Goal: Task Accomplishment & Management: Manage account settings

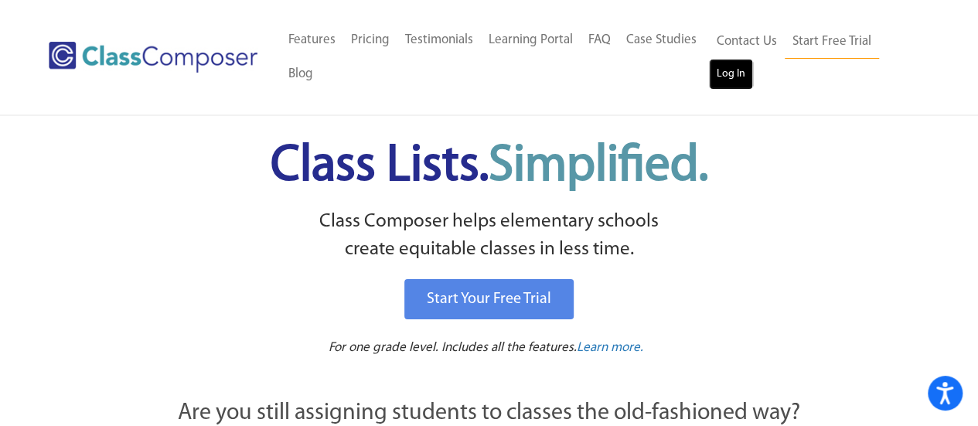
click at [733, 70] on link "Log In" at bounding box center [731, 74] width 44 height 31
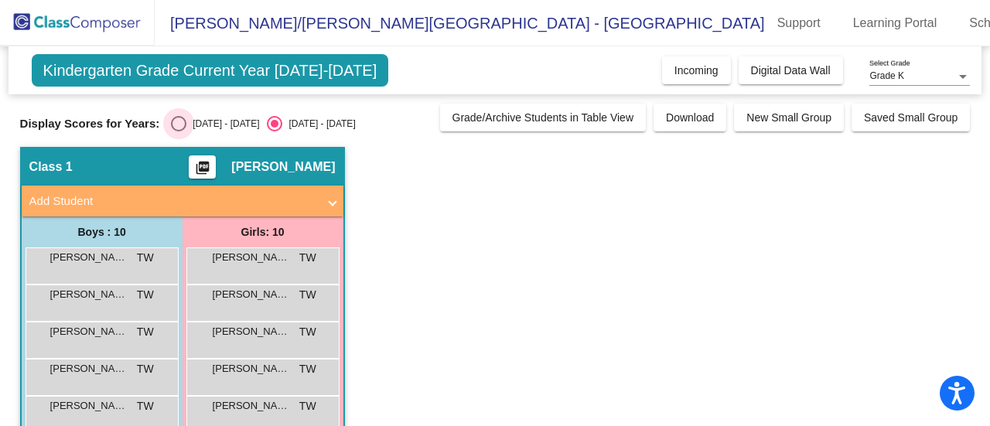
click at [173, 122] on div "Select an option" at bounding box center [178, 123] width 15 height 15
click at [178, 131] on input "2024 - 2025" at bounding box center [178, 131] width 1 height 1
radio input "true"
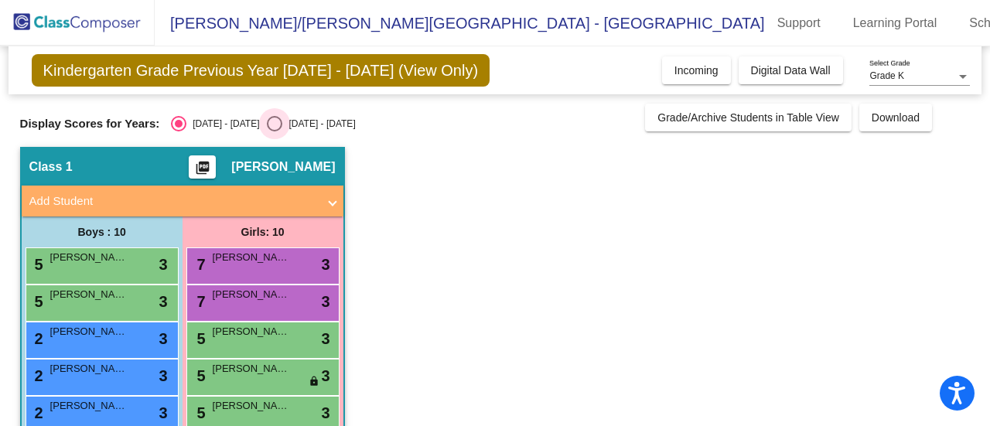
click at [267, 118] on div "Select an option" at bounding box center [274, 123] width 15 height 15
click at [274, 131] on input "2025 - 2026" at bounding box center [274, 131] width 1 height 1
radio input "true"
